Goal: Transaction & Acquisition: Purchase product/service

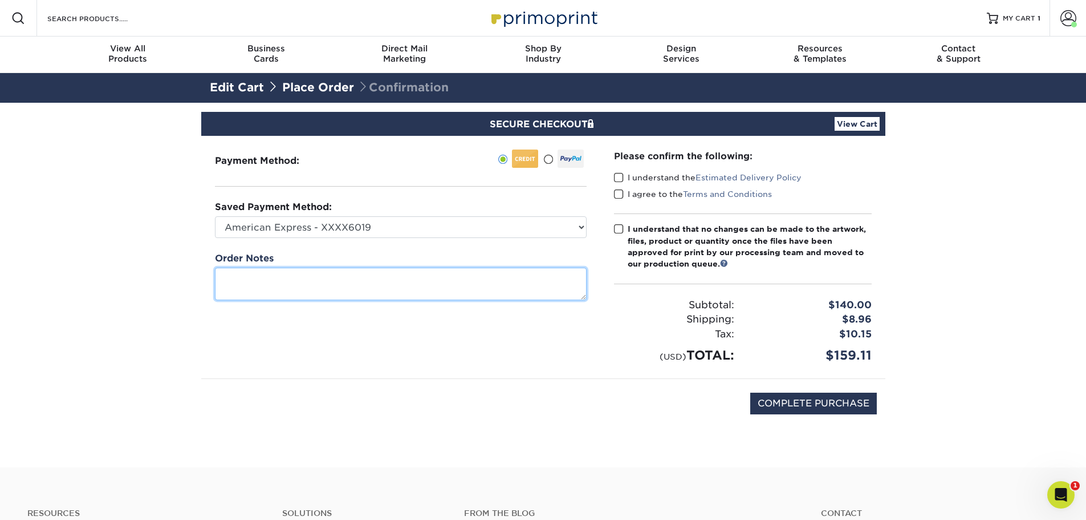
click at [261, 282] on textarea at bounding box center [401, 283] width 372 height 33
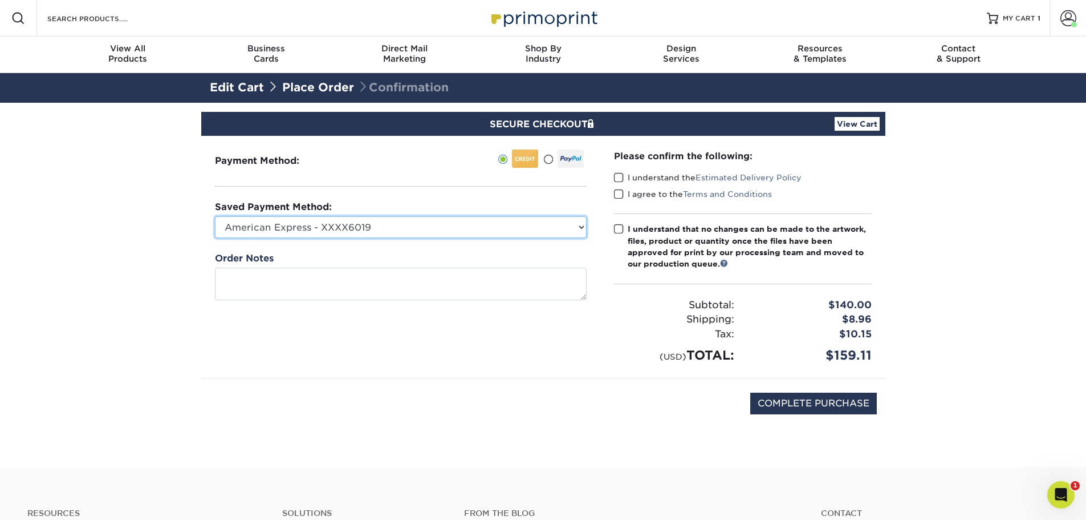
click at [574, 226] on select "American Express - XXXX6019 American Express - XXXX1002 American Express - XXXX…" at bounding box center [401, 227] width 372 height 22
select select
click at [215, 216] on select "American Express - XXXX6019 American Express - XXXX1002 American Express - XXXX…" at bounding box center [401, 227] width 372 height 22
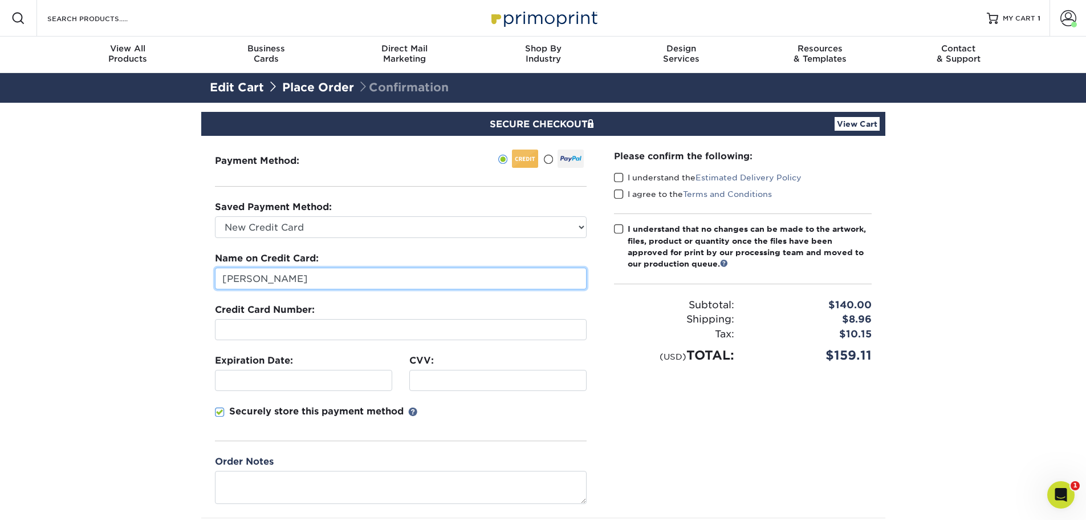
drag, startPoint x: 309, startPoint y: 279, endPoint x: 127, endPoint y: 285, distance: 182.0
click at [145, 279] on section "SECURE CHECKOUT View Cart Payment Method: Saved Payment Method:" at bounding box center [543, 355] width 1086 height 504
type input "[PERSON_NAME]"
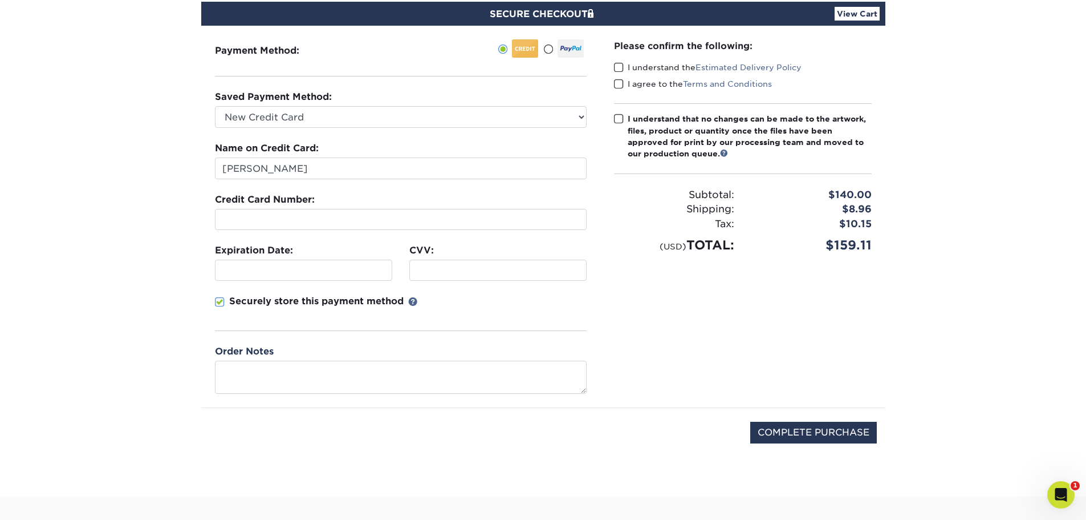
scroll to position [114, 0]
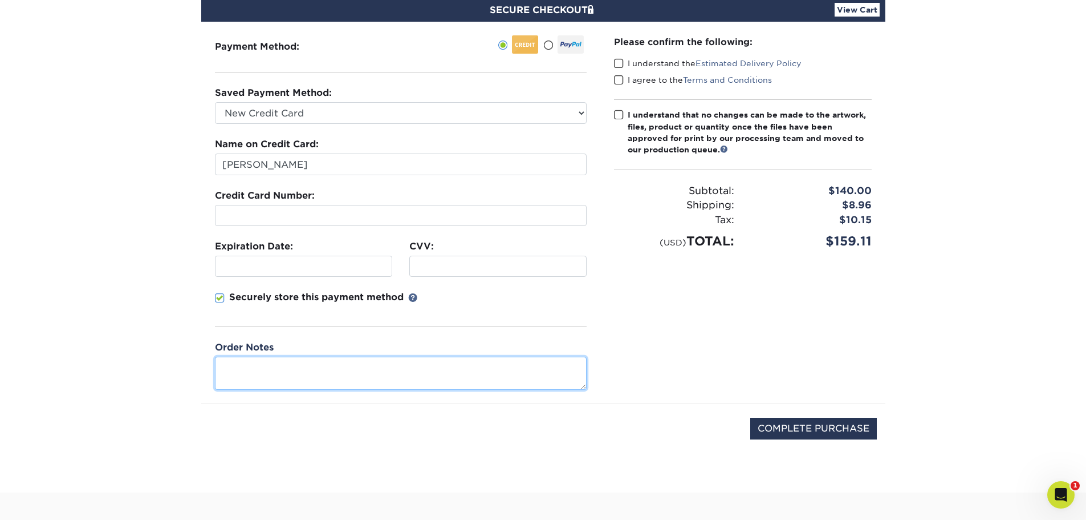
click at [269, 371] on textarea at bounding box center [401, 372] width 372 height 33
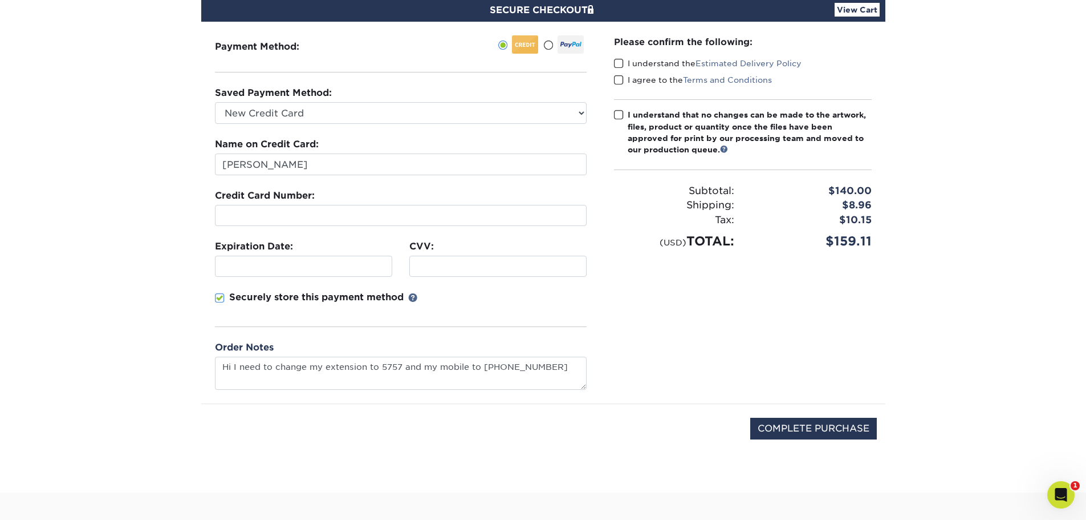
type textarea "Hi I need to change my extension to 5757 and my mobile to [PHONE_NUMBER]"
click at [615, 63] on span at bounding box center [619, 63] width 10 height 11
click at [0, 0] on input "I understand the Estimated Delivery Policy" at bounding box center [0, 0] width 0 height 0
click at [619, 82] on span at bounding box center [619, 80] width 10 height 11
click at [0, 0] on input "I agree to the Terms and Conditions" at bounding box center [0, 0] width 0 height 0
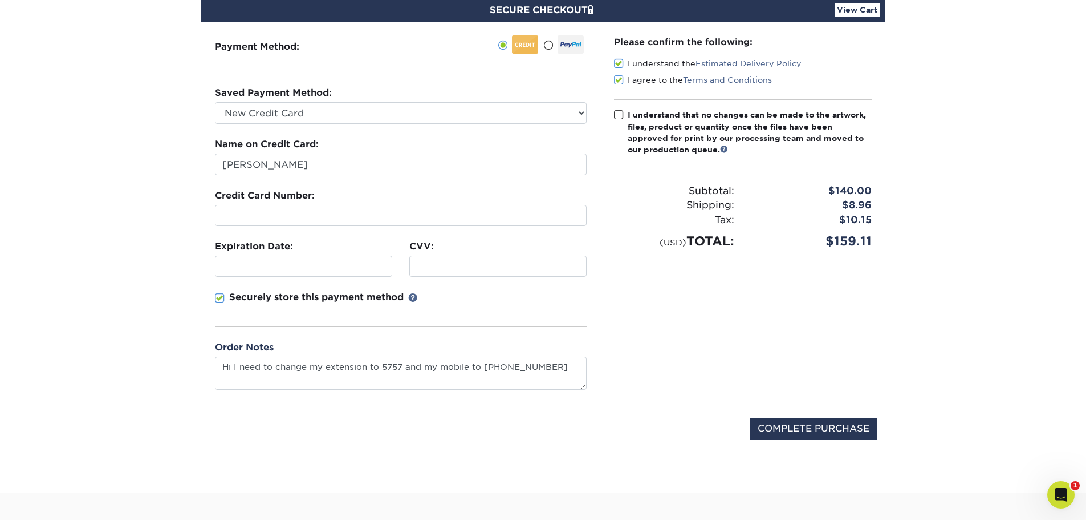
click at [612, 120] on div "Please confirm the following: I understand the Estimated Delivery Policy I agre…" at bounding box center [743, 213] width 285 height 382
click at [622, 116] on span at bounding box center [619, 114] width 10 height 11
click at [0, 0] on input "I understand that no changes can be made to the artwork, files, product or quan…" at bounding box center [0, 0] width 0 height 0
click at [831, 430] on input "COMPLETE PURCHASE" at bounding box center [814, 428] width 127 height 22
type input "PROCESSING, PLEASE WAIT..."
